Goal: Download file/media

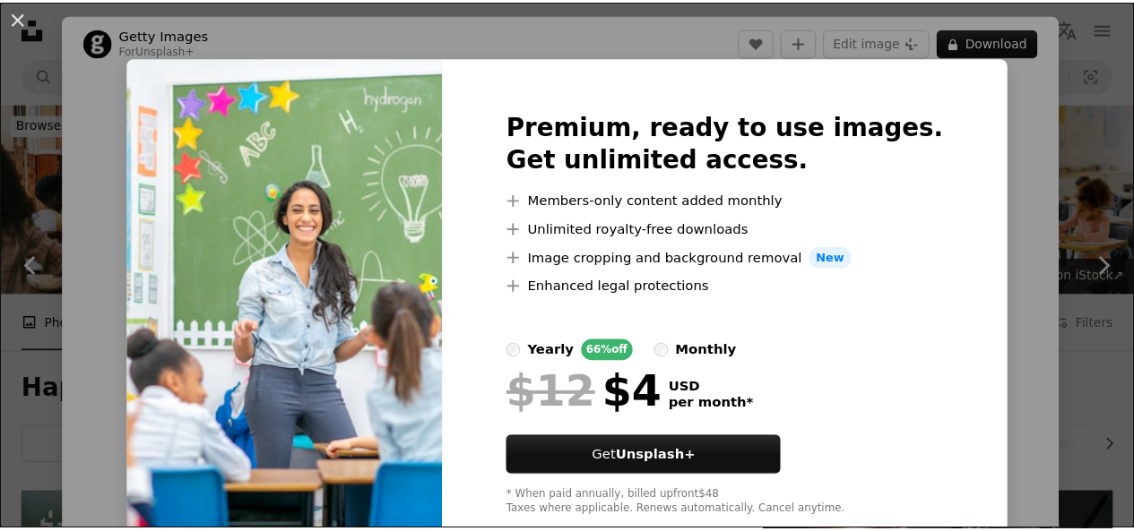
scroll to position [2253, 0]
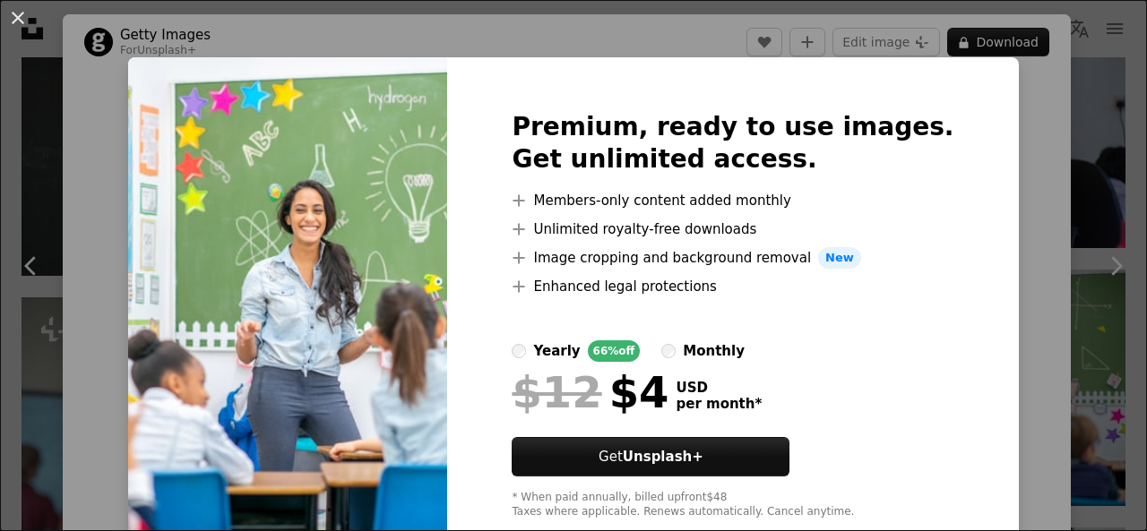
click at [374, 312] on img at bounding box center [287, 315] width 319 height 516
click at [335, 384] on img at bounding box center [287, 315] width 319 height 516
click at [264, 166] on img at bounding box center [287, 315] width 319 height 516
click at [25, 13] on button "An X shape" at bounding box center [18, 18] width 22 height 22
